Goal: Task Accomplishment & Management: Manage account settings

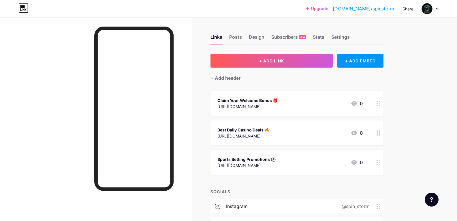
click at [38, 65] on div at bounding box center [96, 127] width 192 height 221
click at [259, 41] on div "Design" at bounding box center [257, 38] width 16 height 10
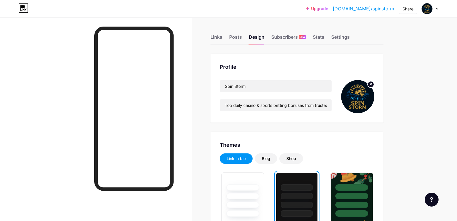
click at [220, 36] on div "Links" at bounding box center [217, 38] width 12 height 10
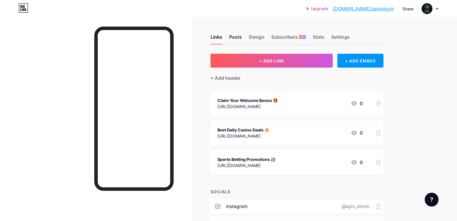
click at [236, 36] on div "Posts" at bounding box center [235, 38] width 13 height 10
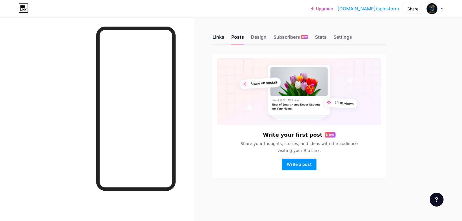
click at [220, 38] on div "Links" at bounding box center [218, 38] width 12 height 10
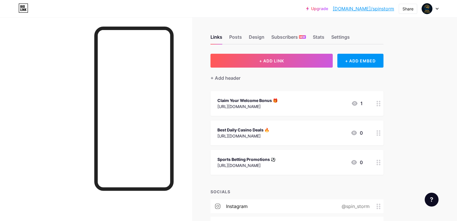
click at [195, 83] on div "Links Posts Design Subscribers NEW Stats Settings + ADD LINK + ADD EMBED + Add …" at bounding box center [204, 138] width 408 height 242
click at [78, 27] on div at bounding box center [96, 127] width 192 height 221
click at [378, 103] on circle at bounding box center [377, 103] width 1 height 1
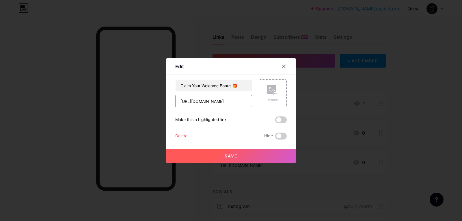
click at [222, 99] on input "[URL][DOMAIN_NAME]" at bounding box center [213, 101] width 76 height 12
click at [209, 102] on input "text" at bounding box center [213, 101] width 76 height 12
paste input "[URL][DOMAIN_NAME]"
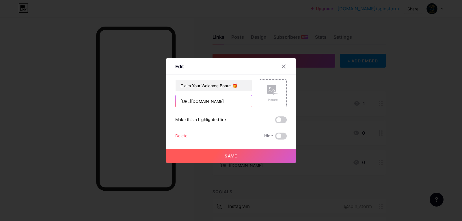
scroll to position [0, 69]
type input "[URL][DOMAIN_NAME]"
click at [229, 156] on span "Save" at bounding box center [230, 155] width 13 height 5
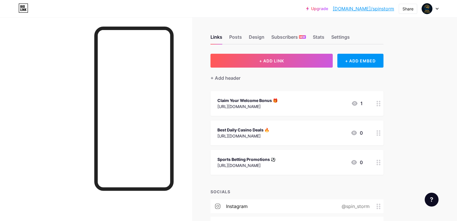
click at [436, 9] on icon at bounding box center [437, 9] width 3 height 2
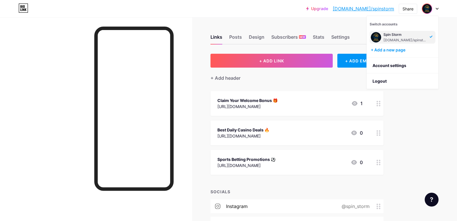
click at [436, 9] on icon at bounding box center [437, 9] width 3 height 2
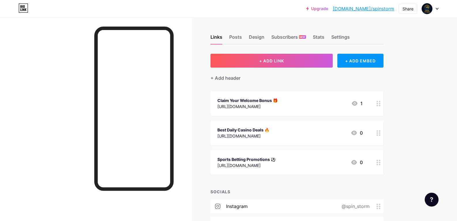
click at [381, 132] on icon at bounding box center [379, 132] width 4 height 5
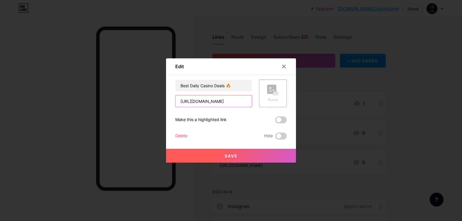
click at [218, 100] on input "[URL][DOMAIN_NAME]" at bounding box center [213, 101] width 76 height 12
paste input "🎁 Register with Bonus Code SPINSTORM"
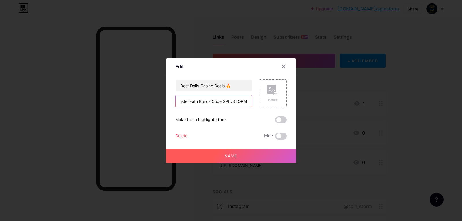
type input "🎁 Register with Bonus Code SPINSTORM"
click at [221, 155] on button "Save" at bounding box center [231, 156] width 130 height 14
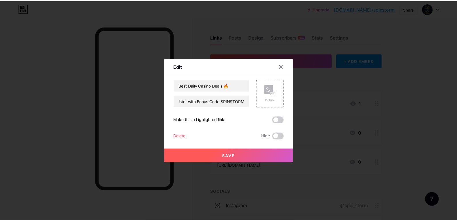
scroll to position [0, 0]
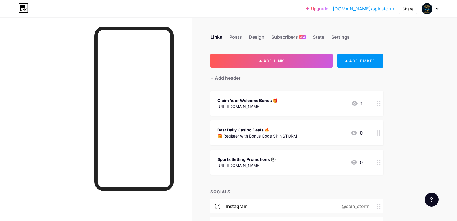
click at [192, 141] on div at bounding box center [96, 127] width 192 height 221
click at [381, 132] on circle at bounding box center [379, 132] width 1 height 1
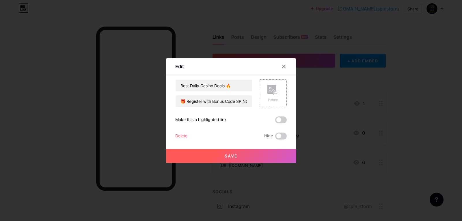
click at [225, 153] on span "Save" at bounding box center [230, 155] width 13 height 5
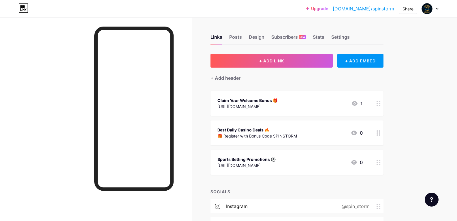
click at [233, 137] on div "🎁 Register with Bonus Code SPINSTORM" at bounding box center [258, 136] width 80 height 6
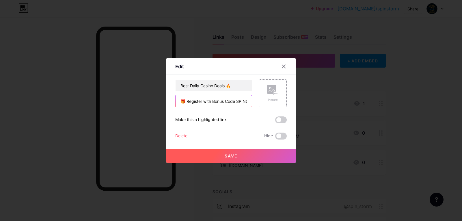
drag, startPoint x: 183, startPoint y: 100, endPoint x: 178, endPoint y: 101, distance: 4.9
click at [178, 101] on input "🎁 Register with Bonus Code SPINSTORM" at bounding box center [213, 101] width 76 height 12
paste input "🎁"
type input "Register with Bonus Code SPINSTORM 🎁"
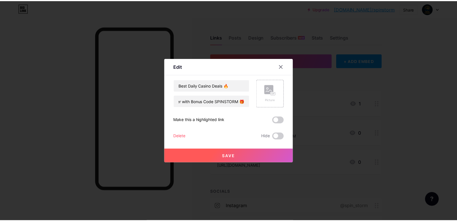
scroll to position [0, 0]
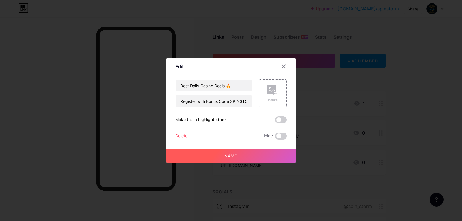
click at [214, 155] on button "Save" at bounding box center [231, 156] width 130 height 14
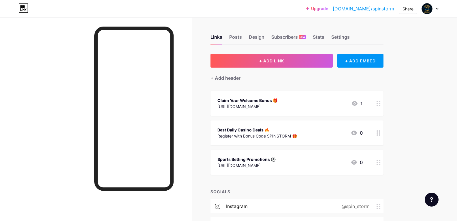
click at [412, 44] on div "Upgrade [DOMAIN_NAME]/spinst... [DOMAIN_NAME]/spinstorm Share Switch accounts S…" at bounding box center [228, 129] width 457 height 259
click at [364, 58] on div "+ ADD EMBED" at bounding box center [361, 61] width 46 height 14
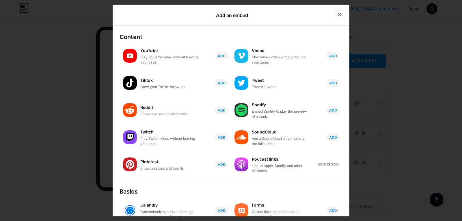
click at [338, 14] on icon at bounding box center [339, 14] width 3 height 3
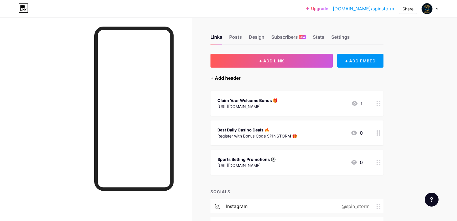
click at [229, 78] on div "+ Add header" at bounding box center [226, 77] width 30 height 7
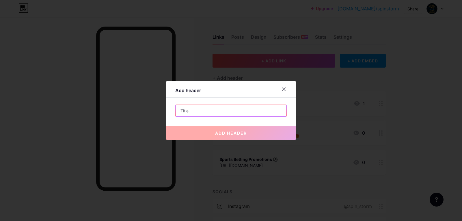
click at [205, 109] on input "text" at bounding box center [230, 111] width 111 height 12
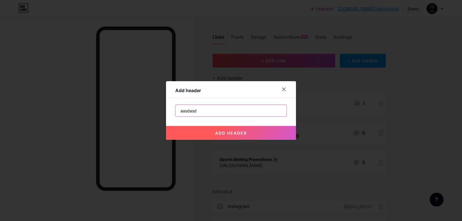
type input "aasdasd"
click at [229, 134] on span "add header" at bounding box center [231, 132] width 32 height 5
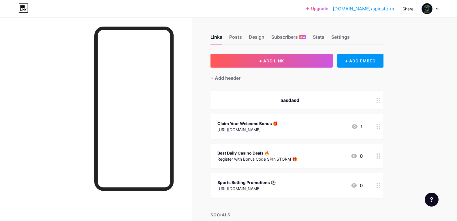
click at [270, 151] on div "Best Daily Casino Deals 🔥" at bounding box center [258, 153] width 80 height 6
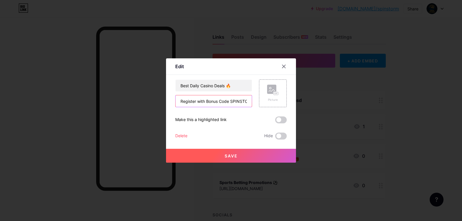
click at [192, 101] on input "Register with Bonus Code SPINSTORM 🎁" at bounding box center [213, 101] width 76 height 12
drag, startPoint x: 222, startPoint y: 102, endPoint x: 257, endPoint y: 103, distance: 35.8
click at [257, 103] on div "Best Daily Casino Deals 🔥 Register with Bonus Code SPINSTORM 🎁 Picture" at bounding box center [230, 93] width 111 height 28
click at [244, 154] on button "Save" at bounding box center [231, 156] width 130 height 14
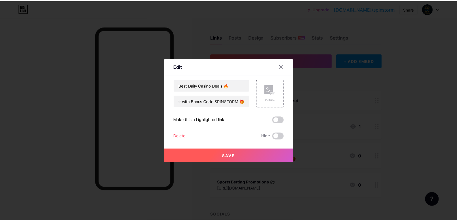
scroll to position [0, 0]
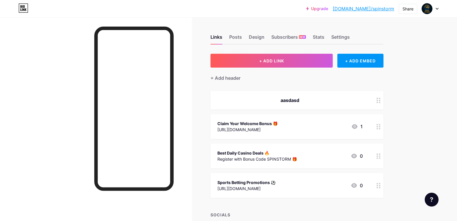
click at [197, 126] on div "Links Posts Design Subscribers NEW Stats Settings + ADD LINK + ADD EMBED + Add …" at bounding box center [204, 149] width 408 height 265
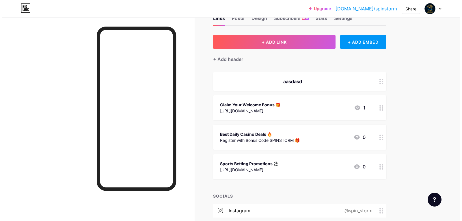
scroll to position [29, 0]
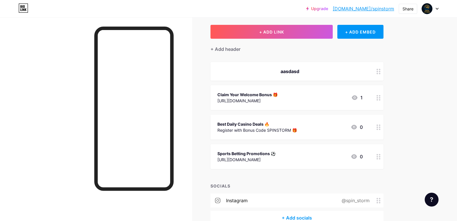
click at [381, 156] on icon at bounding box center [379, 156] width 4 height 5
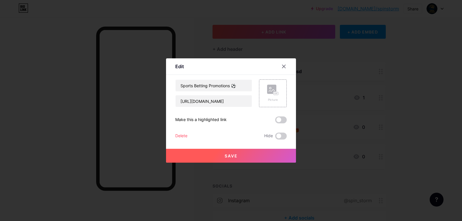
click at [177, 134] on div "Delete" at bounding box center [181, 135] width 12 height 7
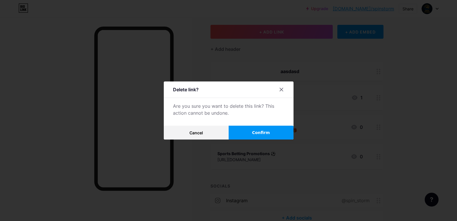
click at [246, 130] on button "Confirm" at bounding box center [261, 133] width 65 height 14
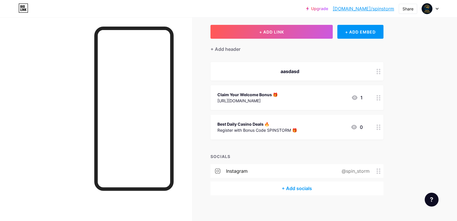
click at [377, 126] on div at bounding box center [379, 127] width 10 height 25
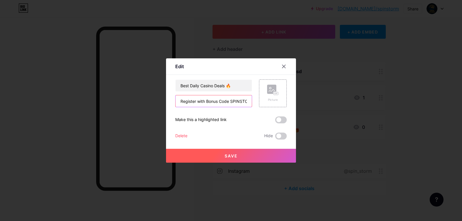
click at [206, 103] on input "Register with Bonus Code SPINSTORM 🎁" at bounding box center [213, 101] width 76 height 12
type input "asd"
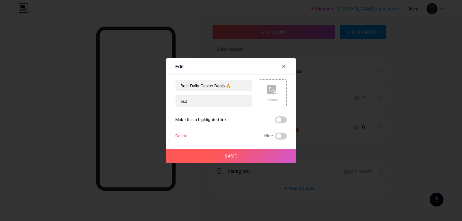
click at [206, 154] on button "Save" at bounding box center [231, 156] width 130 height 14
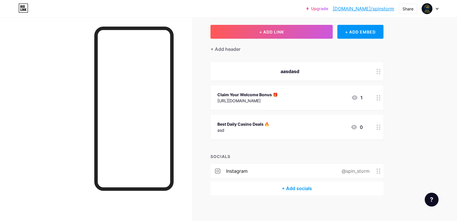
click at [282, 125] on div "Best Daily Casino Deals 🔥 asd 0" at bounding box center [290, 126] width 145 height 13
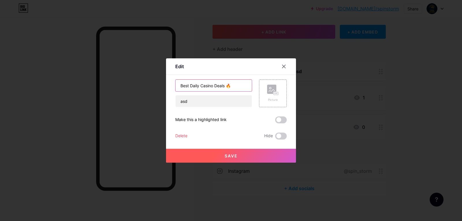
click at [186, 84] on input "Best Daily Casino Deals 🔥" at bounding box center [213, 86] width 76 height 12
click at [187, 106] on input "asd" at bounding box center [213, 101] width 76 height 12
drag, startPoint x: 188, startPoint y: 102, endPoint x: 168, endPoint y: 102, distance: 20.8
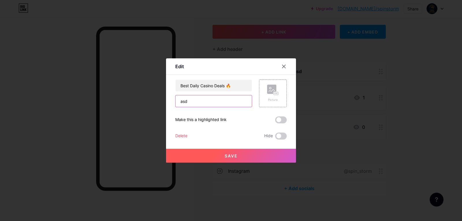
click at [168, 102] on div "Edit Content YouTube Play YouTube video without leaving your page. ADD Vimeo Pl…" at bounding box center [231, 110] width 130 height 104
click at [199, 82] on input "Best Daily Casino Deals 🔥" at bounding box center [213, 86] width 76 height 12
paste input "🎁"
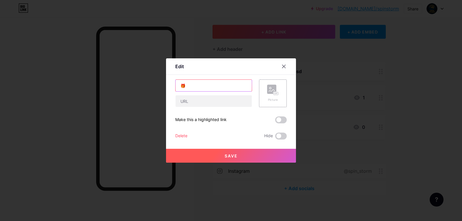
paste input "Register with Bonus Code SPINSTORM"
click at [236, 156] on button "Save" at bounding box center [231, 156] width 130 height 14
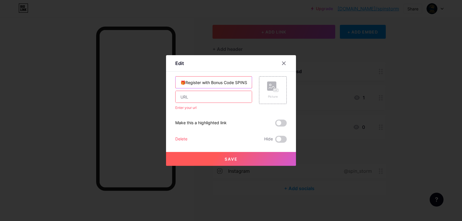
click at [203, 78] on input "🎁Register with Bonus Code SPINSTORM" at bounding box center [213, 82] width 76 height 12
click at [202, 78] on input "🎁Register with Bonus Code SPINSTORM" at bounding box center [213, 82] width 76 height 12
type input "asdasd"
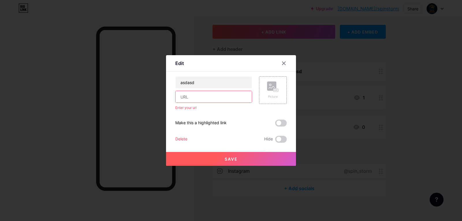
click at [213, 162] on button "Save" at bounding box center [231, 159] width 130 height 14
click at [196, 99] on input "text" at bounding box center [213, 97] width 76 height 12
click at [147, 97] on div at bounding box center [231, 110] width 462 height 221
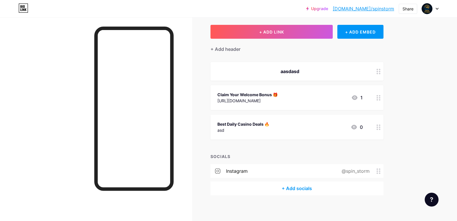
click at [278, 96] on div "Claim Your Welcome Bonus 🎁" at bounding box center [248, 94] width 60 height 6
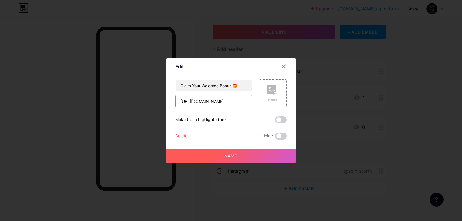
click at [192, 100] on input "[URL][DOMAIN_NAME]" at bounding box center [213, 101] width 76 height 12
click at [129, 108] on div at bounding box center [231, 110] width 462 height 221
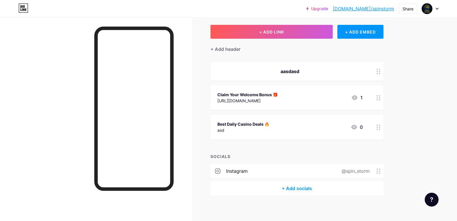
click at [255, 120] on div "Best Daily Casino Deals 🔥 asd" at bounding box center [244, 126] width 52 height 13
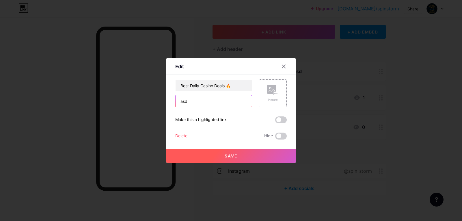
drag, startPoint x: 192, startPoint y: 102, endPoint x: 154, endPoint y: 100, distance: 37.9
click at [154, 100] on div "Edit Content YouTube Play YouTube video without leaving your page. ADD Vimeo Pl…" at bounding box center [231, 110] width 462 height 221
paste input "[URL][DOMAIN_NAME]"
type input "[URL][DOMAIN_NAME]"
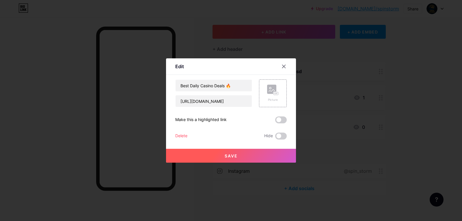
click at [229, 156] on span "Save" at bounding box center [230, 155] width 13 height 5
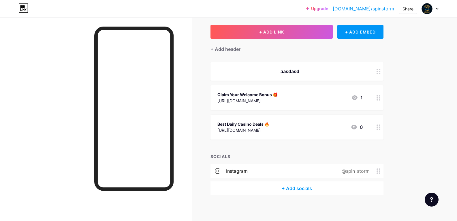
click at [268, 128] on div "[URL][DOMAIN_NAME]" at bounding box center [244, 130] width 52 height 6
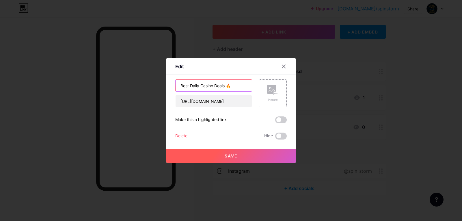
click at [214, 85] on input "Best Daily Casino Deals 🔥" at bounding box center [213, 86] width 76 height 12
type input "asdf2"
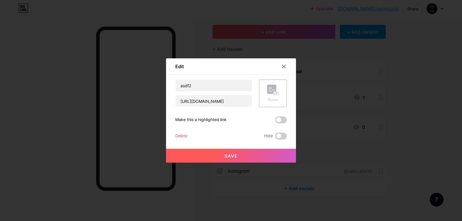
click at [213, 151] on button "Save" at bounding box center [231, 156] width 130 height 14
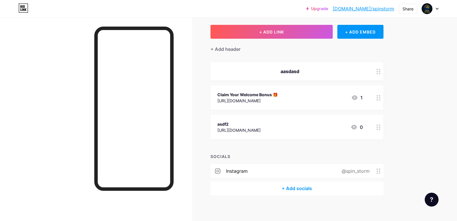
click at [259, 127] on div "[URL][DOMAIN_NAME]" at bounding box center [239, 130] width 43 height 6
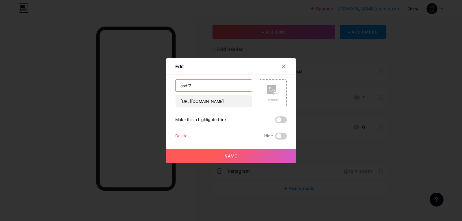
drag, startPoint x: 202, startPoint y: 84, endPoint x: 153, endPoint y: 83, distance: 48.8
click at [153, 83] on div "Edit Content YouTube Play YouTube video without leaving your page. ADD Vimeo Pl…" at bounding box center [231, 110] width 462 height 221
paste input "Register with Bonus Code SPINSTORM"
type input "Register with Bonus Code SPINSTORM"
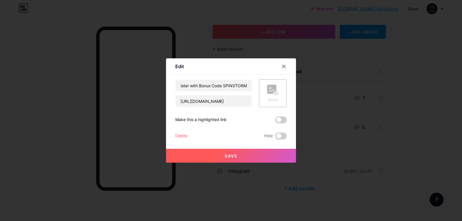
click at [204, 156] on button "Save" at bounding box center [231, 156] width 130 height 14
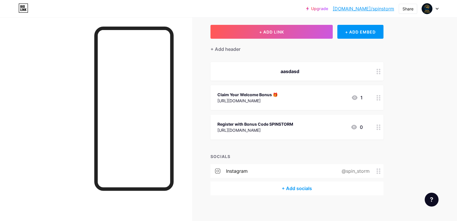
click at [257, 125] on div "Register with Bonus Code SPINSTORM" at bounding box center [256, 124] width 76 height 6
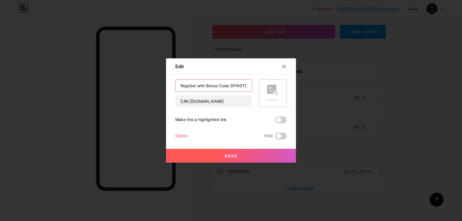
scroll to position [0, 8]
drag, startPoint x: 231, startPoint y: 85, endPoint x: 271, endPoint y: 85, distance: 39.5
click at [271, 85] on div "Register with Bonus Code SPINSTORM [URL][DOMAIN_NAME] Picture" at bounding box center [230, 93] width 111 height 28
click at [244, 85] on input "Register with Bonus Code SPINSTORM" at bounding box center [213, 86] width 76 height 12
paste input "🎁"
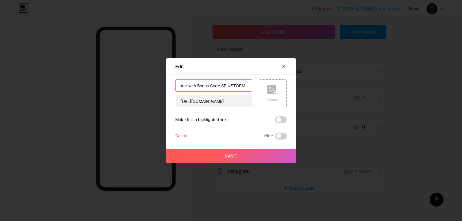
scroll to position [0, 14]
type input "Register with Bonus Code SPINSTORM 🎁"
click at [235, 154] on button "Save" at bounding box center [231, 156] width 130 height 14
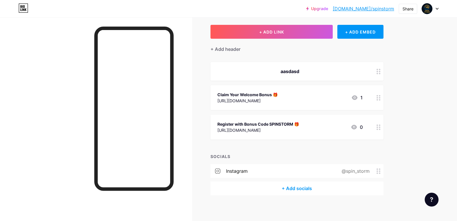
scroll to position [0, 0]
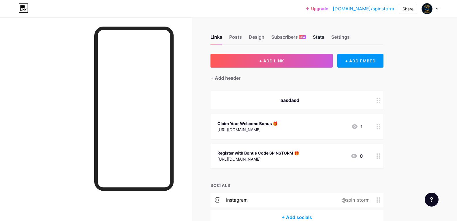
click at [319, 38] on div "Stats" at bounding box center [319, 38] width 12 height 10
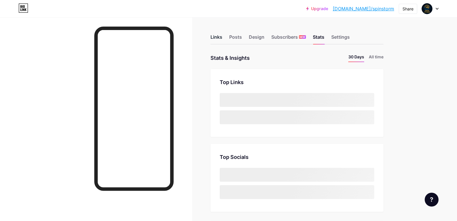
click at [220, 38] on div "Links" at bounding box center [217, 38] width 12 height 10
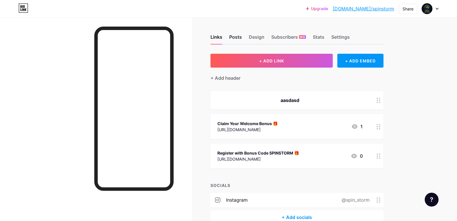
click at [238, 38] on div "Posts" at bounding box center [235, 38] width 13 height 10
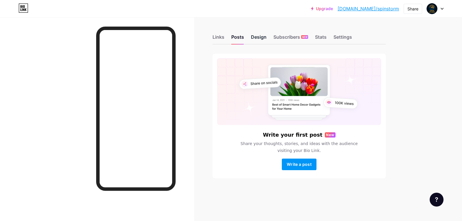
click at [261, 35] on div "Design" at bounding box center [259, 38] width 16 height 10
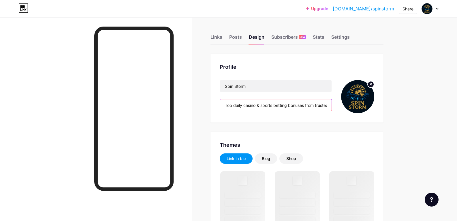
click at [246, 107] on input "Top daily casino & sports betting bonuses from trusted platforms worldwide. 100…" at bounding box center [276, 105] width 112 height 12
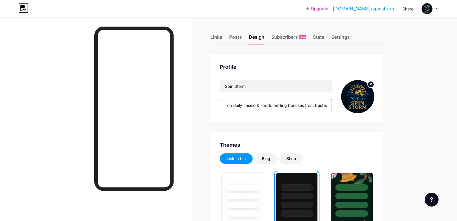
click at [246, 107] on input "Top daily casino & sports betting bonuses from trusted platforms worldwide. 100…" at bounding box center [276, 105] width 112 height 12
paste input "🎰 Daily casino & sports bonuses! ✅ 100% Welcome Bonus + Free Spins 🏆 Trusted wo…"
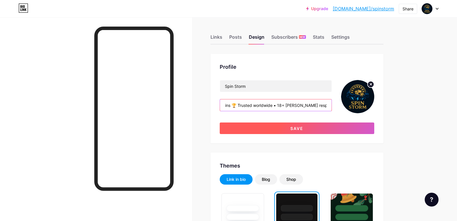
type input "🎰 Daily casino & sports bonuses! ✅ 100% Welcome Bonus + Free Spins 🏆 Trusted wo…"
click at [248, 126] on button "Save" at bounding box center [297, 128] width 155 height 12
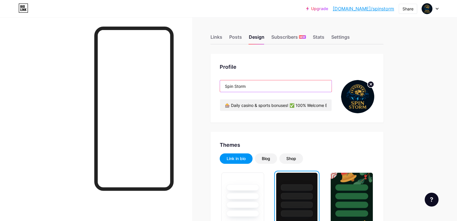
drag, startPoint x: 257, startPoint y: 85, endPoint x: 216, endPoint y: 84, distance: 40.7
click at [216, 84] on div "Profile Spin Storm 🎰 Daily casino & sports bonuses! ✅ 100% Welcome Bonus + Free…" at bounding box center [297, 88] width 173 height 69
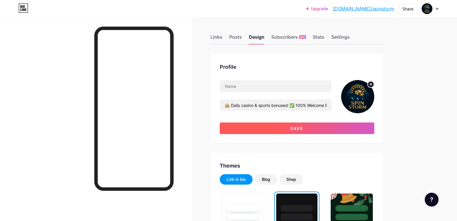
click at [245, 126] on button "Save" at bounding box center [297, 128] width 155 height 12
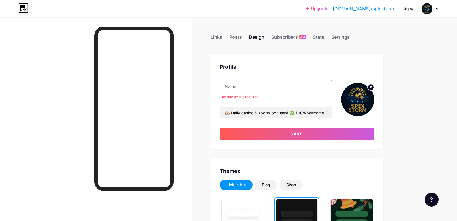
click at [238, 85] on input "text" at bounding box center [276, 86] width 112 height 12
paste input "Spin Storm – Casino & Sports Bonuses"
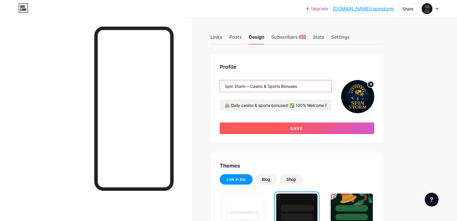
type input "Spin Storm – Casino & Sports Bonuses"
click at [288, 128] on button "Save" at bounding box center [297, 128] width 155 height 12
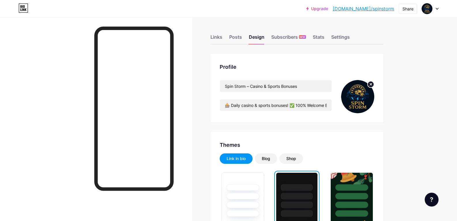
drag, startPoint x: 216, startPoint y: 84, endPoint x: 203, endPoint y: 86, distance: 13.4
click at [250, 102] on input "🎰 Daily casino & sports bonuses! ✅ 100% Welcome Bonus + Free Spins 🏆 Trusted wo…" at bounding box center [276, 105] width 112 height 12
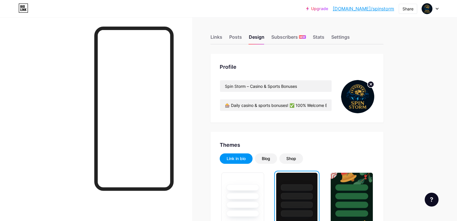
click at [188, 90] on div at bounding box center [96, 127] width 192 height 221
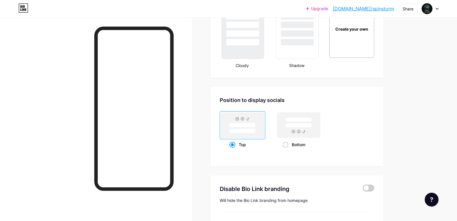
scroll to position [702, 0]
click at [299, 125] on rect at bounding box center [298, 126] width 27 height 4
click at [287, 150] on input "Bottom" at bounding box center [285, 152] width 4 height 4
radio input "true"
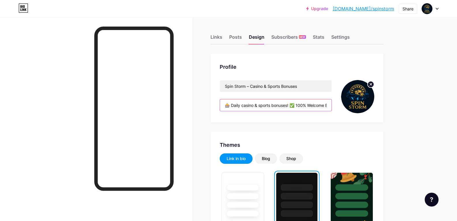
scroll to position [0, 132]
drag, startPoint x: 290, startPoint y: 103, endPoint x: 391, endPoint y: 110, distance: 101.2
click at [313, 103] on input "🎰 Daily casino & sports bonuses! ✅ 100% Welcome Bonus + Free Spins 🏆 Trusted wo…" at bounding box center [276, 105] width 112 height 12
click at [330, 104] on input "🎰 Daily casino & sports bonuses! ✅ 100% Welcome Bonus + Free Spins 🏆 Trusted wo…" at bounding box center [276, 105] width 112 height 12
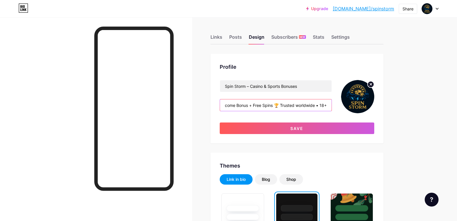
scroll to position [0, 93]
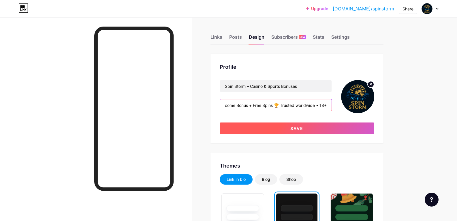
type input "🎰 Daily casino & sports bonuses! ✅ 100% Welcome Bonus + Free Spins 🏆 Trusted wo…"
click at [327, 128] on button "Save" at bounding box center [297, 128] width 155 height 12
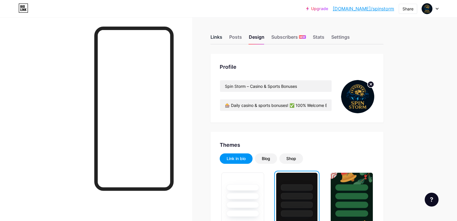
click at [220, 38] on div "Links" at bounding box center [217, 38] width 12 height 10
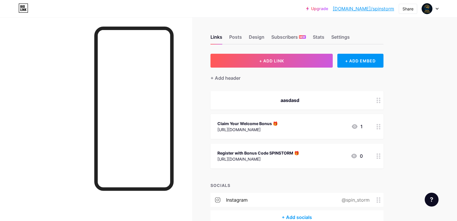
click at [295, 100] on div "aasdasd" at bounding box center [290, 100] width 145 height 7
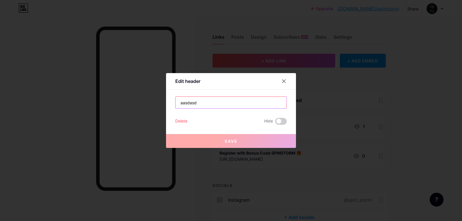
drag, startPoint x: 213, startPoint y: 100, endPoint x: 148, endPoint y: 100, distance: 64.9
click at [149, 101] on div "Edit header aasdasd Delete Hide Save" at bounding box center [231, 110] width 462 height 221
paste input "⚠️ 18+ | [PERSON_NAME] responsibly"
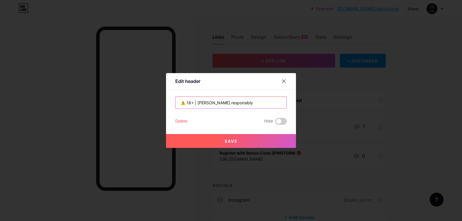
type input "⚠️ 18+ | [PERSON_NAME] responsibly"
click at [228, 140] on span "Save" at bounding box center [230, 141] width 13 height 5
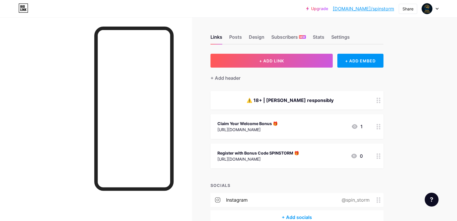
click at [188, 108] on div at bounding box center [96, 127] width 192 height 221
